Goal: Use online tool/utility: Utilize a website feature to perform a specific function

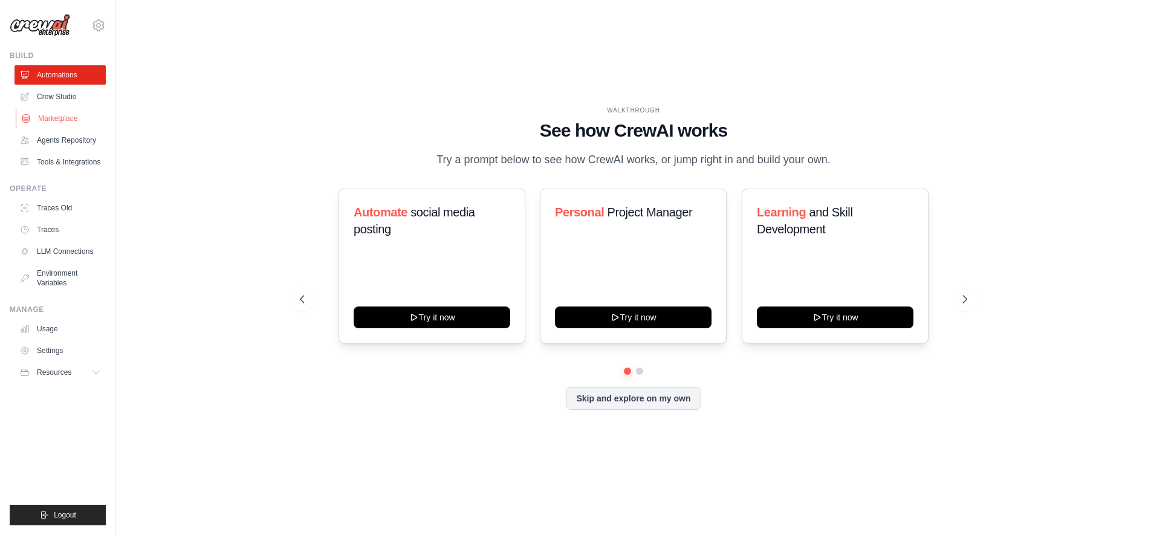
click at [58, 120] on link "Marketplace" at bounding box center [61, 118] width 91 height 19
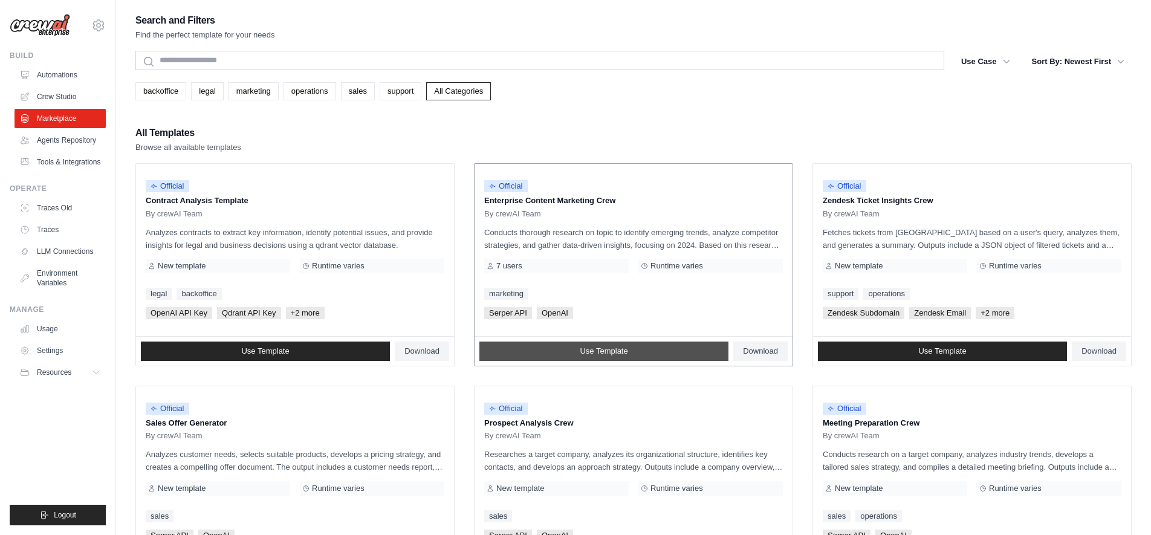
click at [594, 349] on span "Use Template" at bounding box center [604, 351] width 48 height 10
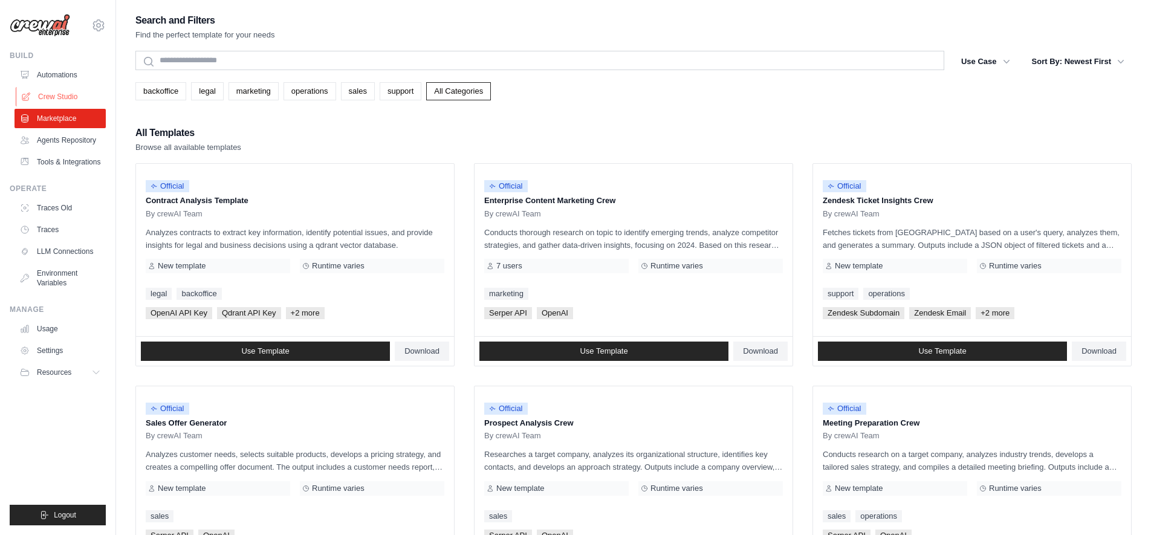
click at [43, 92] on link "Crew Studio" at bounding box center [61, 96] width 91 height 19
